Goal: Task Accomplishment & Management: Manage account settings

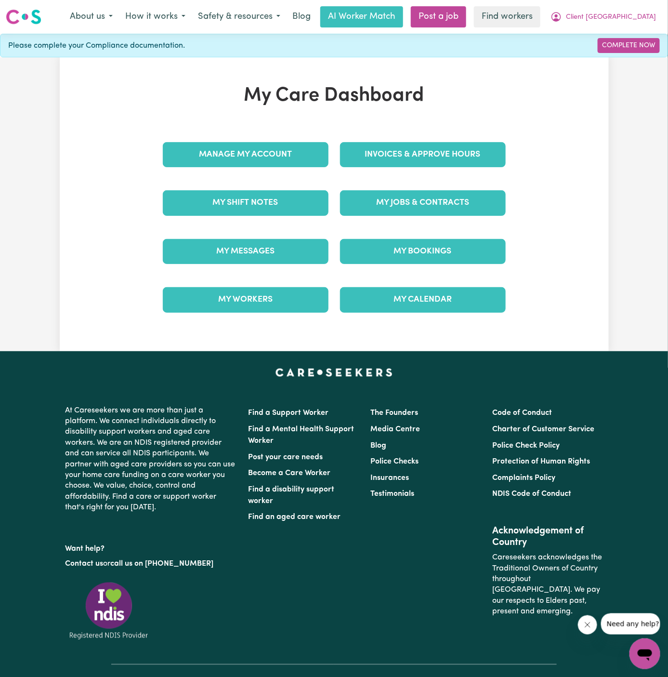
click at [434, 215] on div "My Jobs & Contracts" at bounding box center [422, 203] width 177 height 48
click at [415, 198] on link "My Jobs & Contracts" at bounding box center [423, 202] width 166 height 25
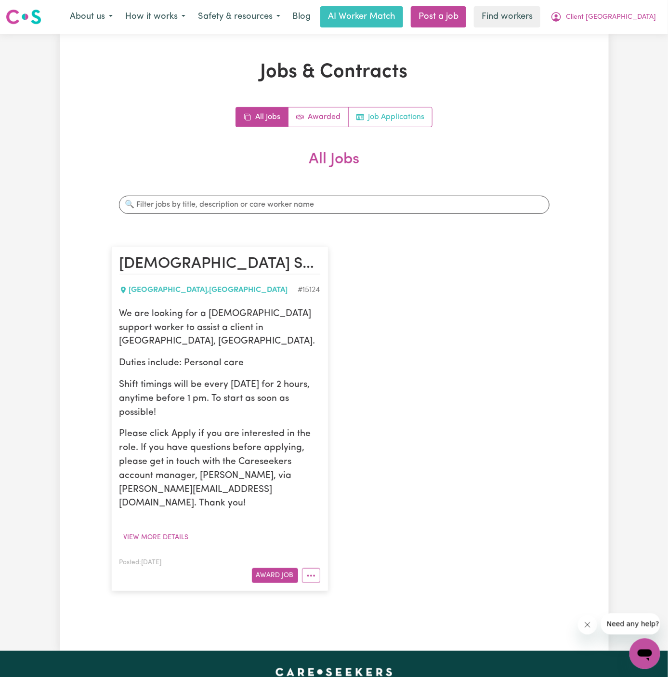
click at [395, 119] on link "Job Applications" at bounding box center [390, 116] width 83 height 19
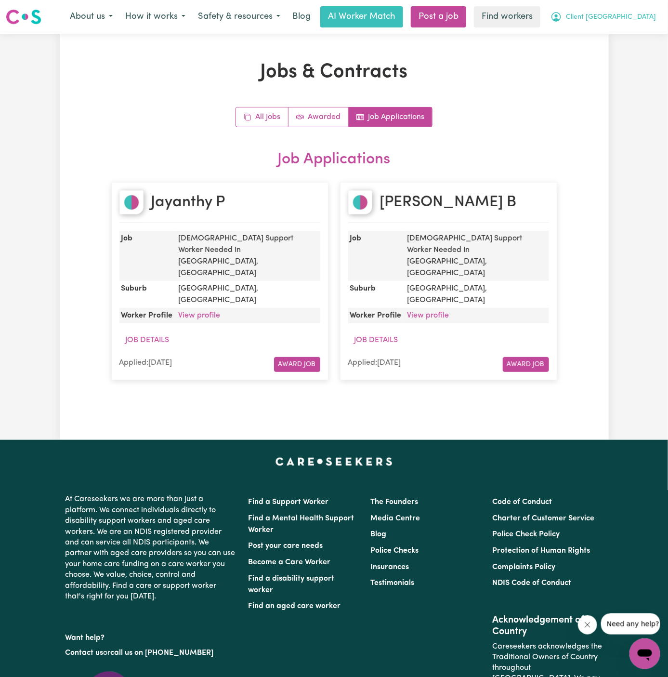
click at [644, 14] on span "Client Lane Cove" at bounding box center [611, 17] width 90 height 11
click at [638, 33] on link "My Dashboard" at bounding box center [624, 37] width 76 height 18
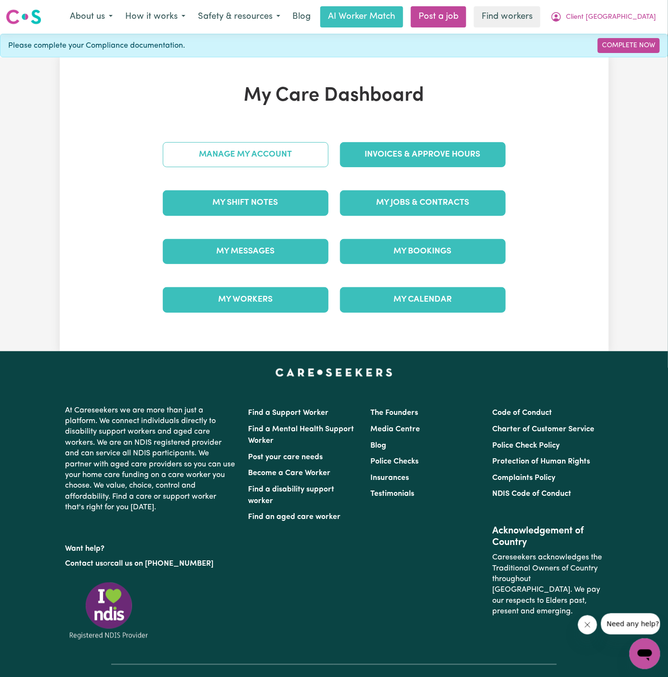
click at [283, 159] on link "Manage My Account" at bounding box center [246, 154] width 166 height 25
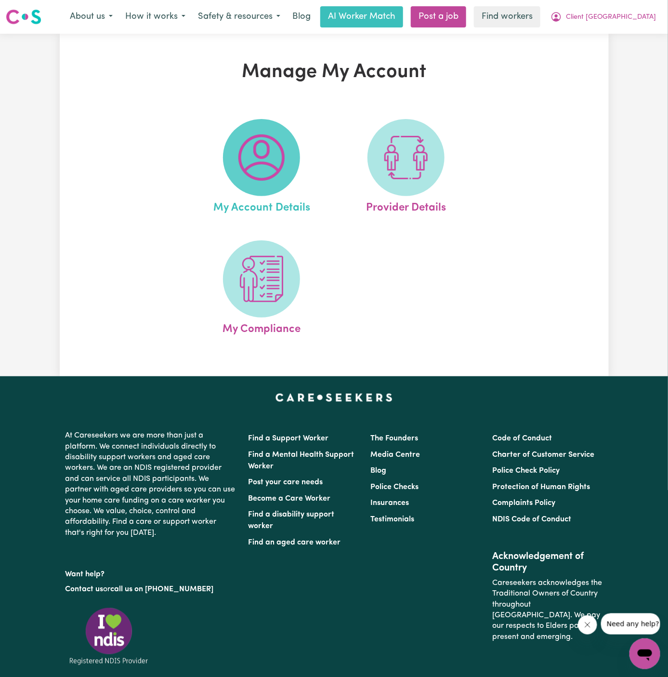
click at [260, 151] on img at bounding box center [262, 157] width 46 height 46
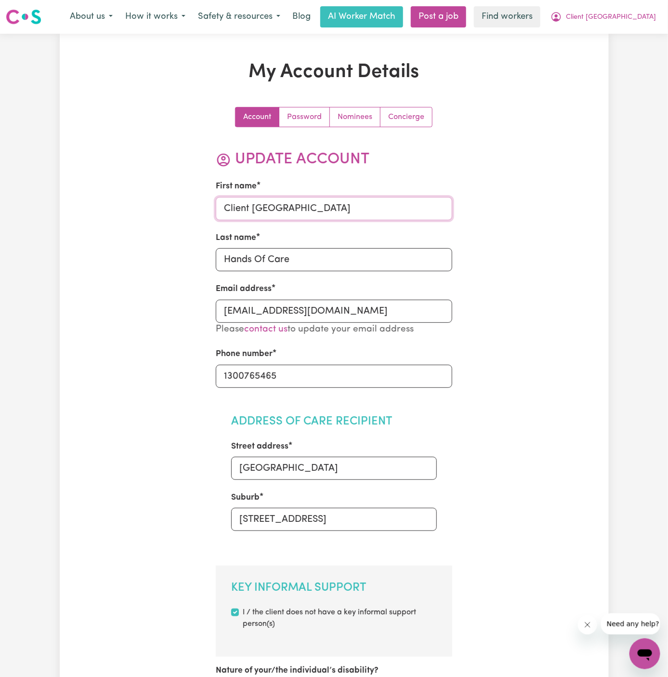
click at [315, 215] on input "Client Lane Cove" at bounding box center [334, 208] width 237 height 23
type input "Je"
click at [279, 254] on input "Hands Of Care" at bounding box center [334, 259] width 237 height 23
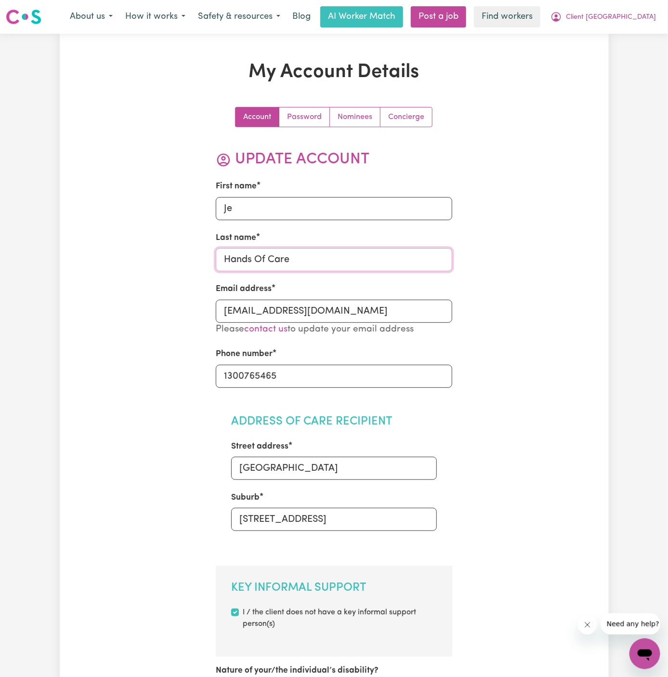
click at [279, 254] on input "Hands Of Care" at bounding box center [334, 259] width 237 height 23
type input "To"
click at [329, 422] on h2 "Address of Care Recipient" at bounding box center [334, 422] width 206 height 14
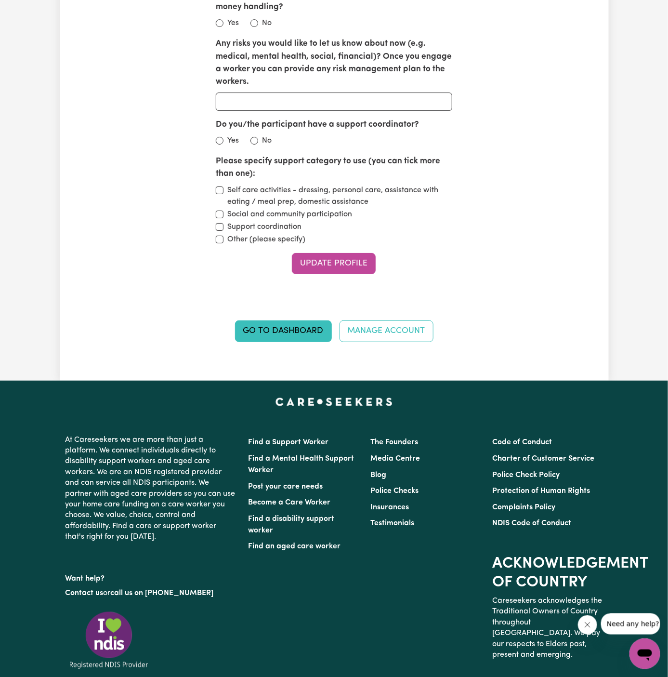
scroll to position [1297, 0]
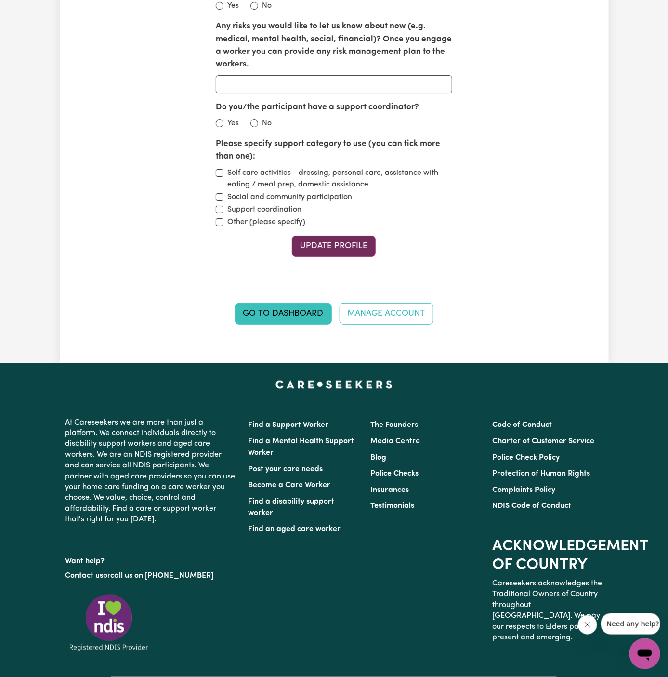
click at [337, 236] on button "Update Profile" at bounding box center [334, 246] width 84 height 21
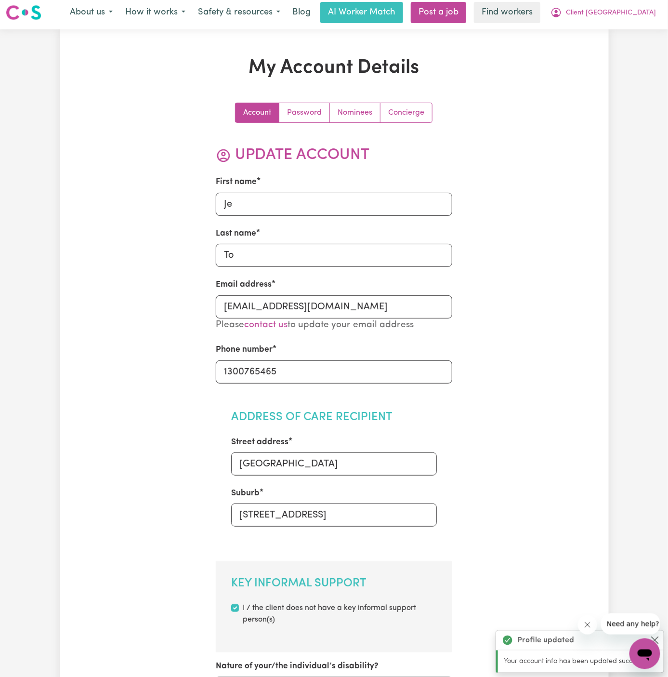
scroll to position [0, 0]
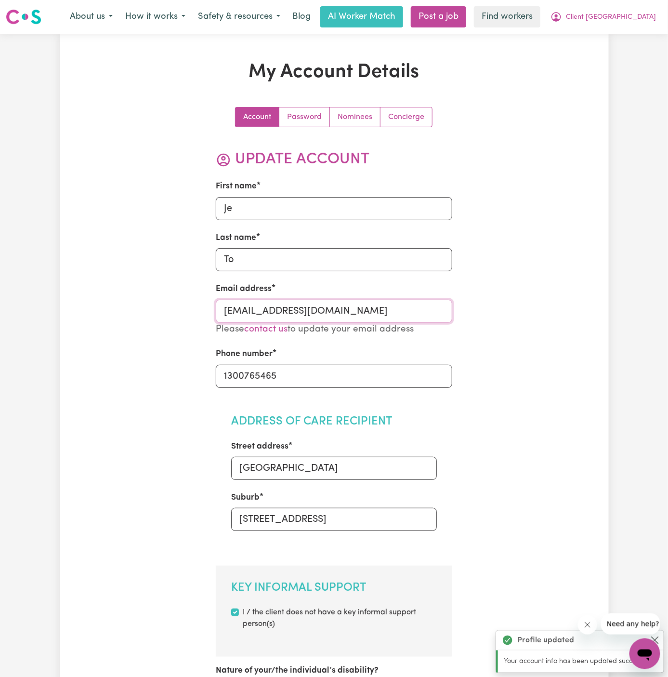
click at [393, 321] on input "ClientLaneCoveHOC@careseekers.com.au" at bounding box center [334, 311] width 237 height 23
click at [386, 313] on input "ClientLaneCoveHOC@careseekers.com.au" at bounding box center [334, 311] width 237 height 23
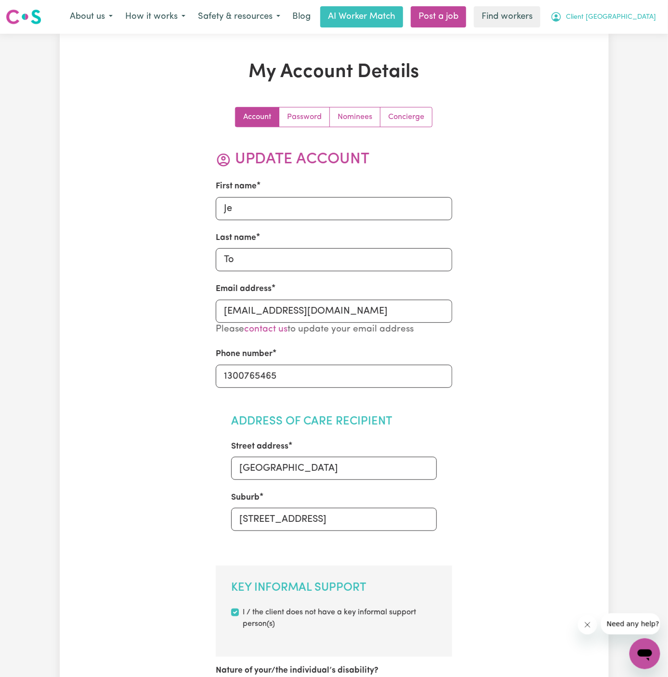
click at [637, 23] on button "Client Lane Cove" at bounding box center [604, 17] width 118 height 20
click at [637, 47] on link "Logout" at bounding box center [624, 55] width 76 height 18
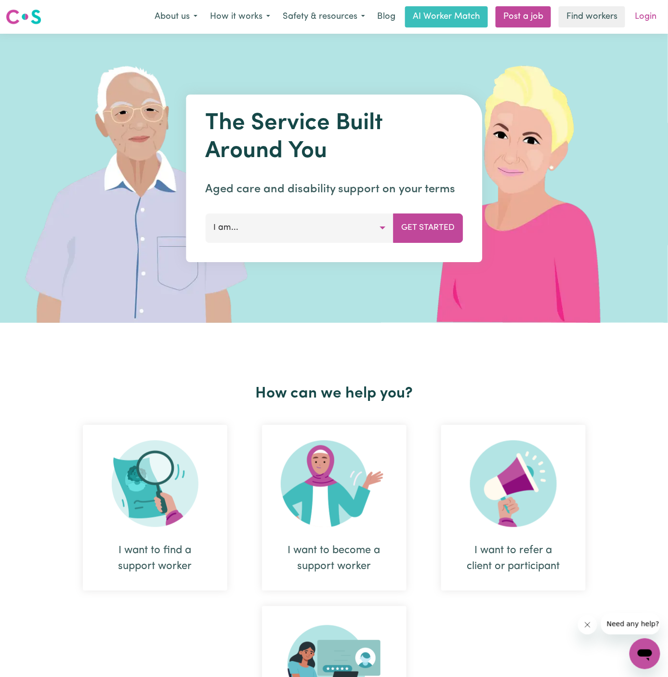
click at [649, 17] on link "Login" at bounding box center [645, 16] width 33 height 21
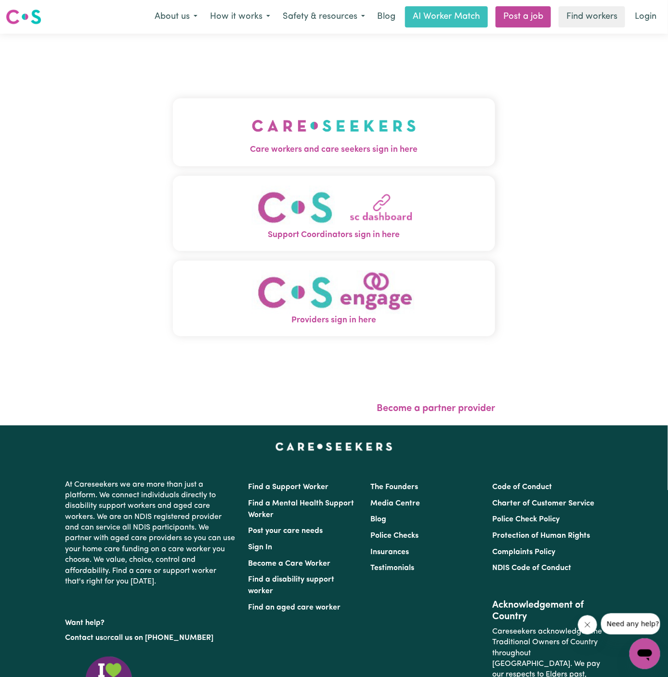
click at [353, 124] on img "Care workers and care seekers sign in here" at bounding box center [334, 126] width 164 height 36
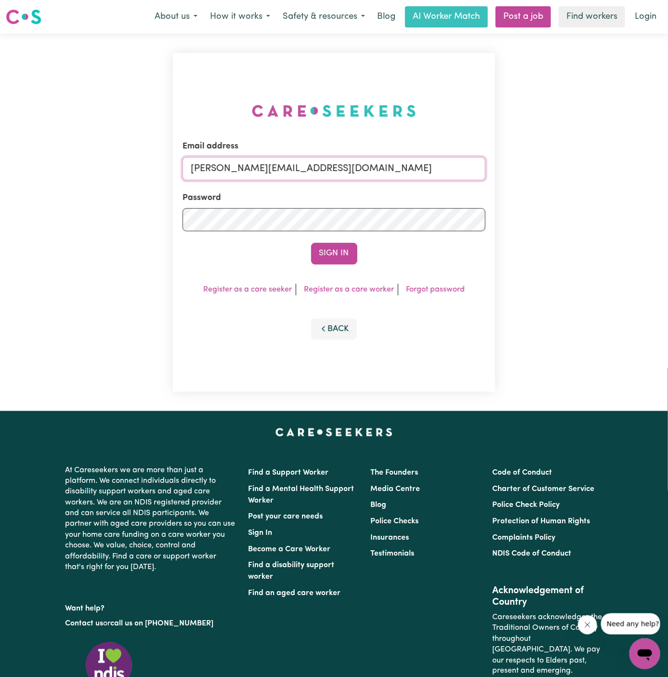
click at [340, 166] on input "dyan@careseekers.com.au" at bounding box center [335, 168] width 304 height 23
click at [310, 172] on input "michaelnaigusJC@careseekers.com.au" at bounding box center [335, 168] width 304 height 23
drag, startPoint x: 240, startPoint y: 169, endPoint x: 578, endPoint y: 197, distance: 339.0
click at [578, 197] on div "Email address superuser~GrahamWhiteKNC@careseekers.com.au Password Sign In Regi…" at bounding box center [334, 222] width 668 height 377
type input "superuser~SandraMcNamaraVC@careseekers.com.au"
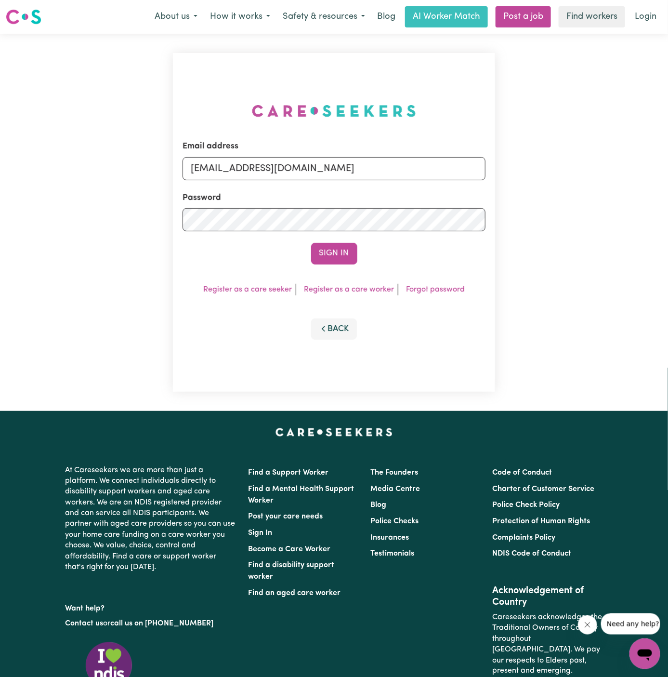
click at [361, 246] on div "Sign In" at bounding box center [335, 253] width 304 height 21
click at [346, 248] on button "Sign In" at bounding box center [334, 253] width 46 height 21
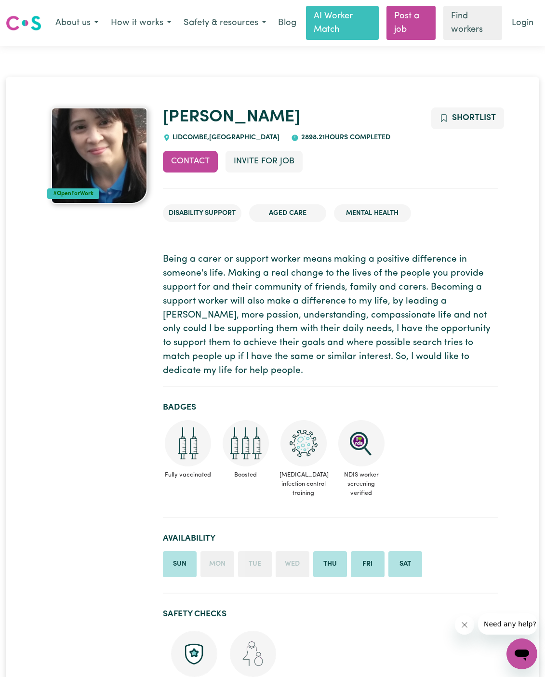
click at [186, 136] on span "[GEOGRAPHIC_DATA] , [GEOGRAPHIC_DATA]" at bounding box center [225, 137] width 109 height 7
copy span "LIDCOMBE"
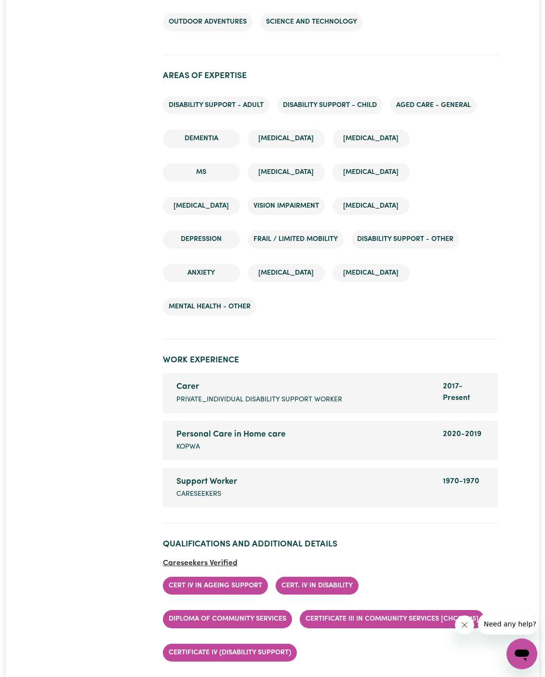
scroll to position [1675, 0]
